Goal: Navigation & Orientation: Find specific page/section

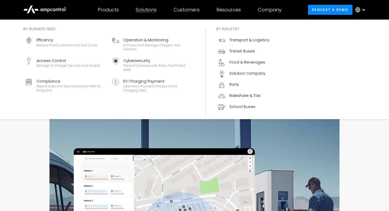
click at [144, 12] on div "Solutions" at bounding box center [146, 10] width 21 height 6
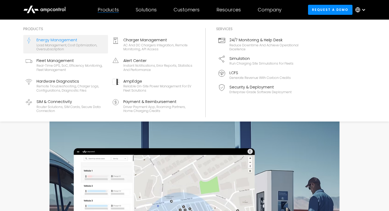
click at [61, 41] on div "Energy Management" at bounding box center [71, 40] width 69 height 6
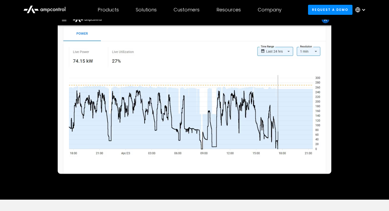
scroll to position [30, 0]
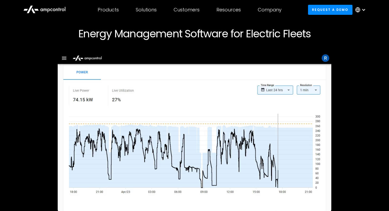
click at [57, 8] on icon at bounding box center [44, 9] width 42 height 13
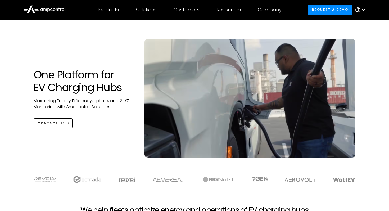
scroll to position [42, 0]
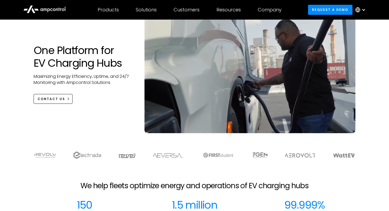
click at [125, 160] on div at bounding box center [194, 160] width 353 height 18
click at [125, 158] on img at bounding box center [127, 155] width 18 height 5
click at [126, 157] on img at bounding box center [127, 155] width 18 height 5
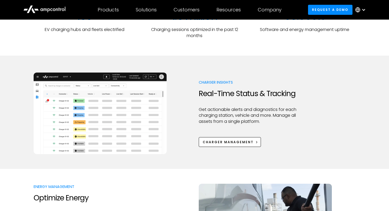
scroll to position [0, 0]
